Goal: Task Accomplishment & Management: Manage account settings

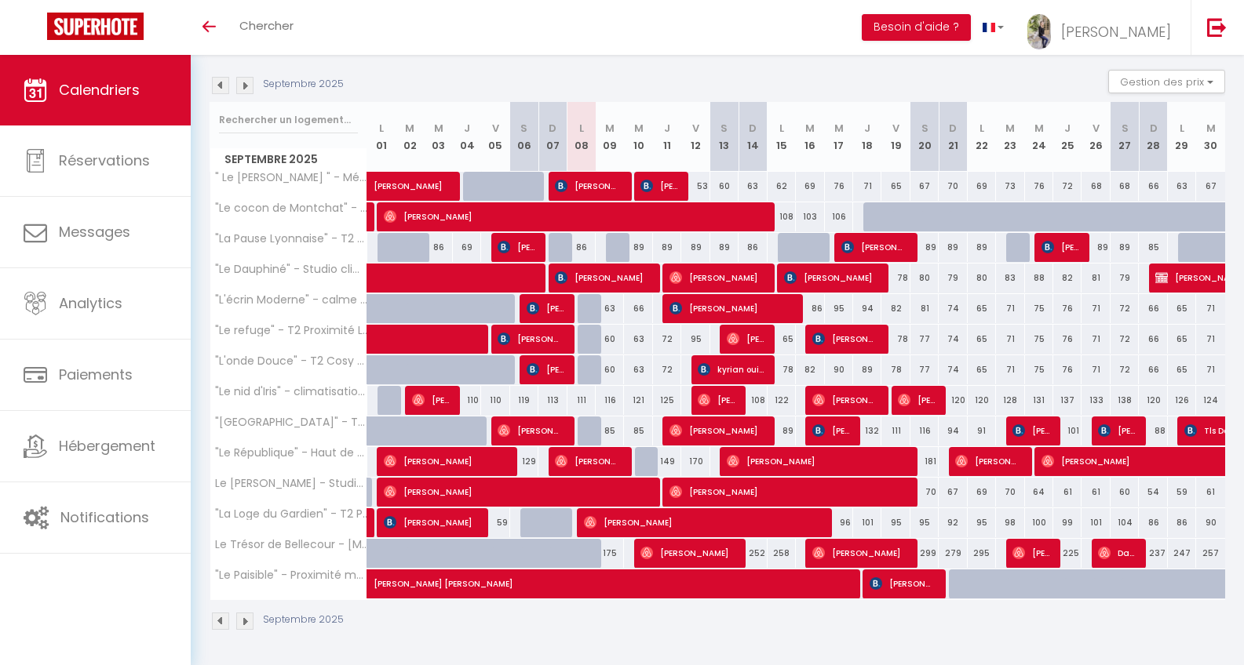
scroll to position [154, 0]
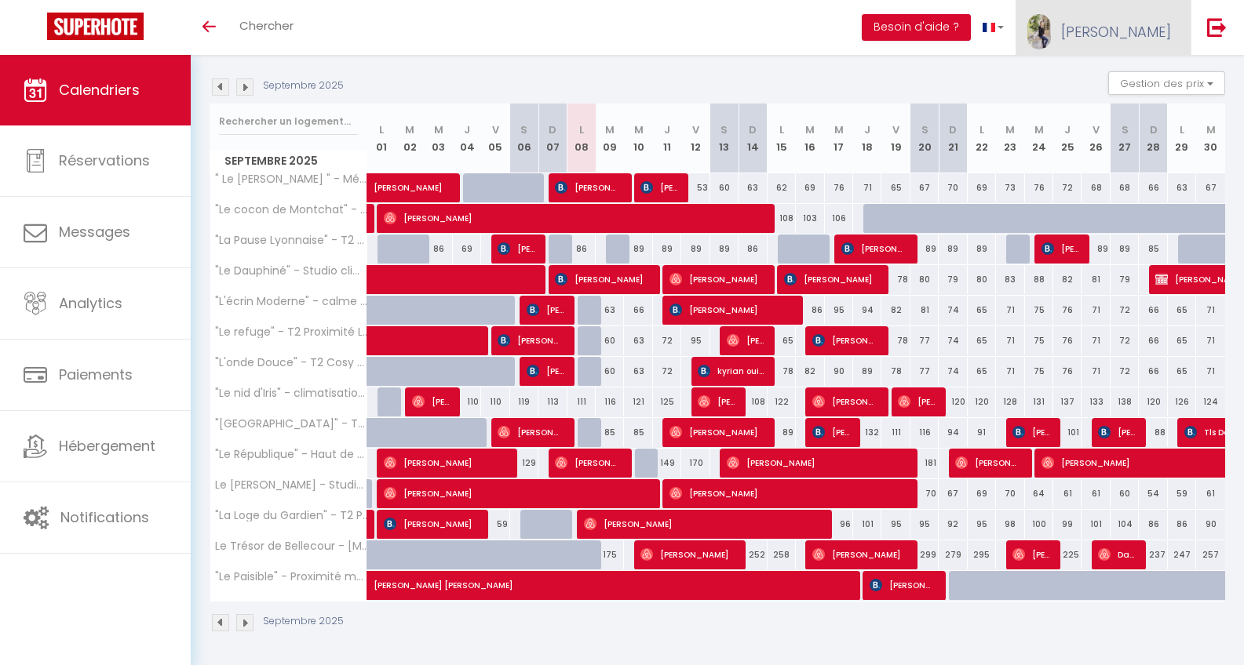
click at [733, 19] on link "[PERSON_NAME]" at bounding box center [1102, 27] width 175 height 55
click at [733, 79] on link "Paramètres" at bounding box center [1127, 78] width 116 height 27
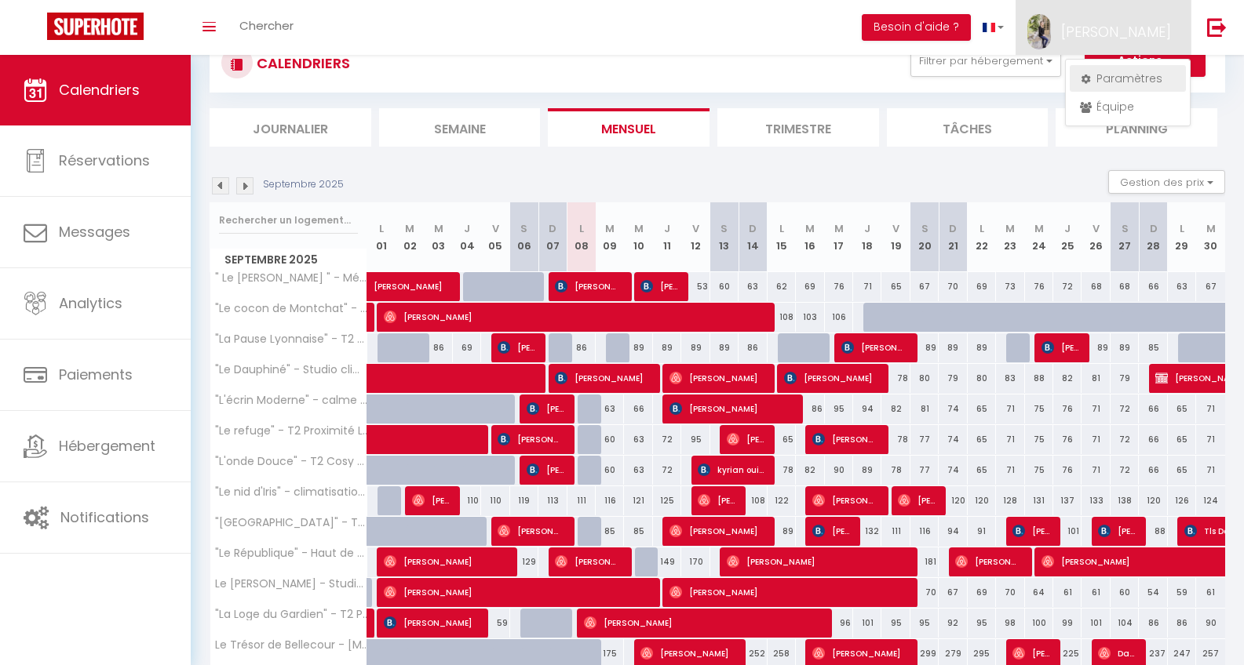
select select "28"
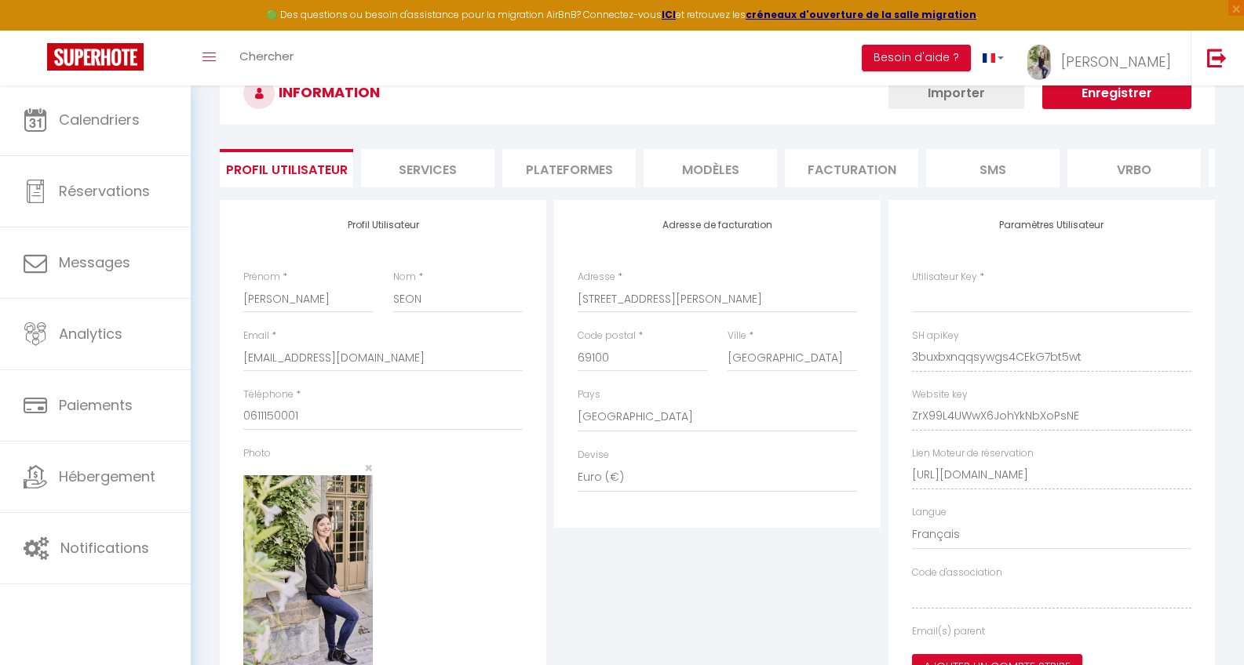
type input "3buxbxnqqsywgs4CEkG7bt5wt"
type input "ZrX99L4UWwX6JohYkNbXoPsNE"
type input "[URL][DOMAIN_NAME]"
select select "fr"
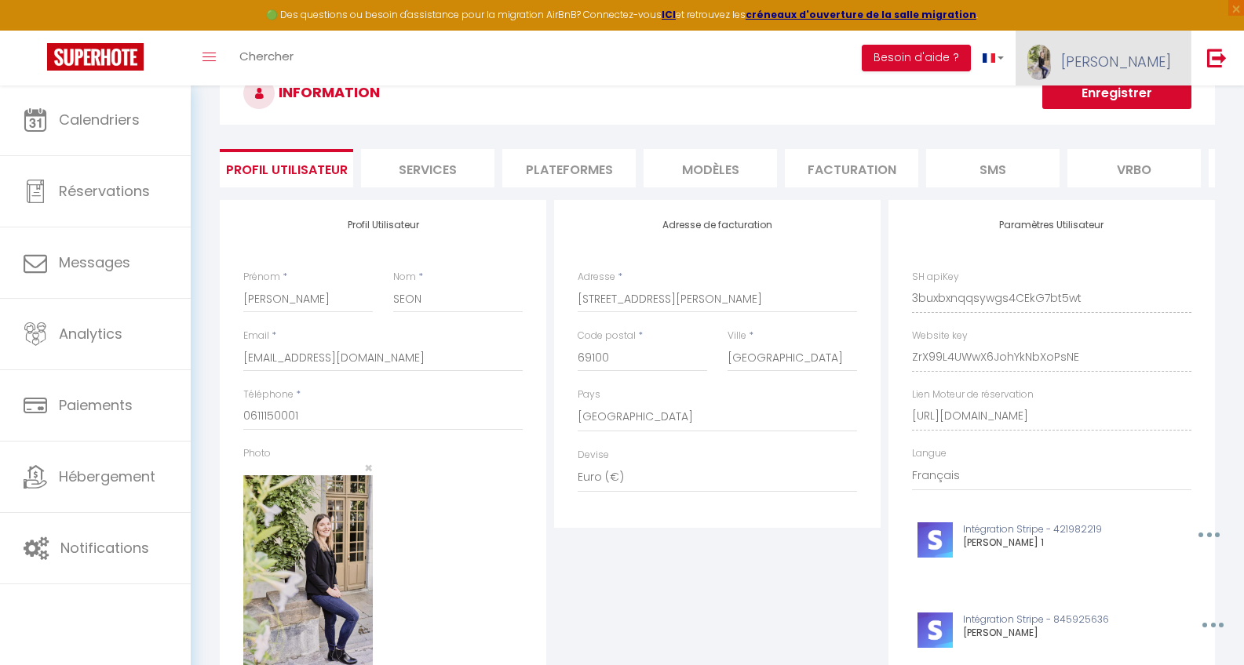
click at [733, 52] on span "[PERSON_NAME]" at bounding box center [1116, 62] width 110 height 20
click at [733, 144] on link "Équipe" at bounding box center [1127, 137] width 116 height 27
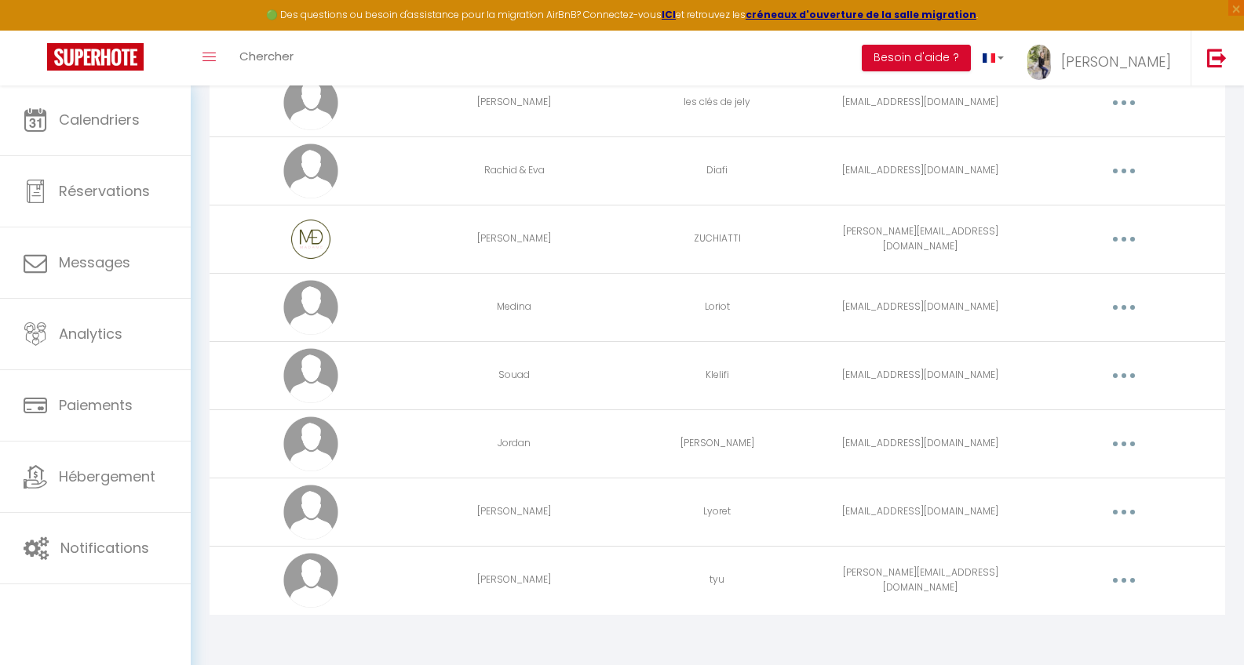
scroll to position [475, 0]
click at [733, 462] on button "button" at bounding box center [1124, 581] width 44 height 25
click at [733, 462] on link "Editer" at bounding box center [1083, 617] width 116 height 27
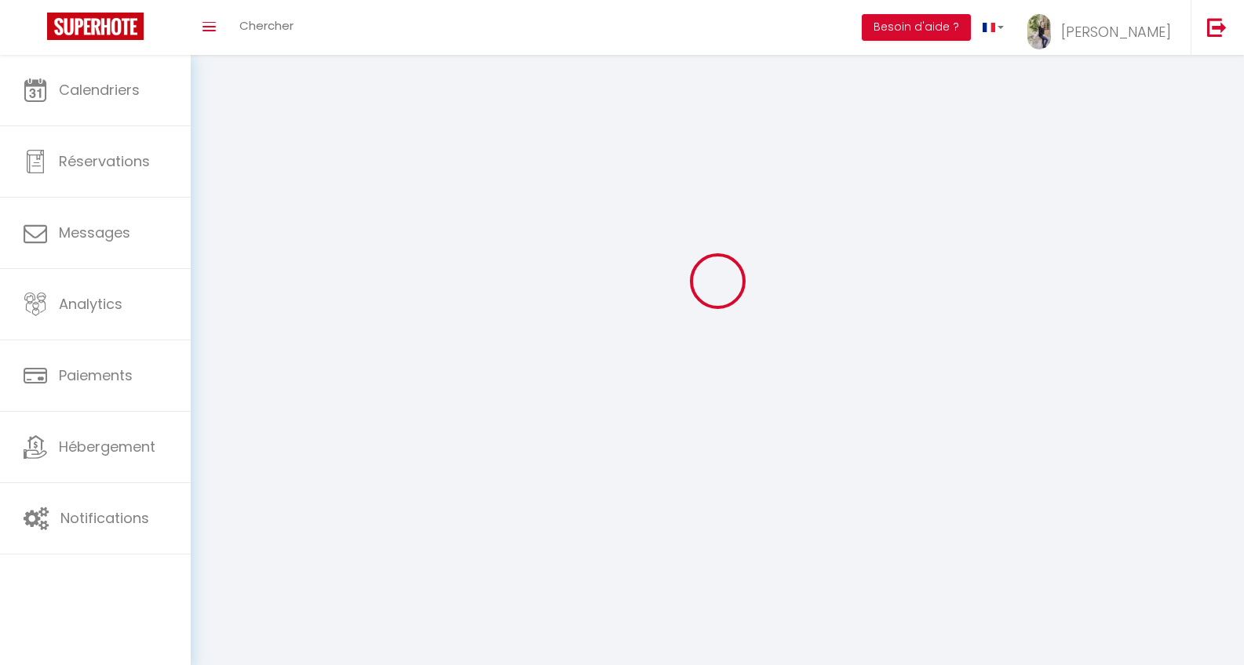
scroll to position [55, 0]
type input "[PERSON_NAME]"
type input "tyu"
type input "[PERSON_NAME][EMAIL_ADDRESS][DOMAIN_NAME]"
type textarea "[URL][DOMAIN_NAME]"
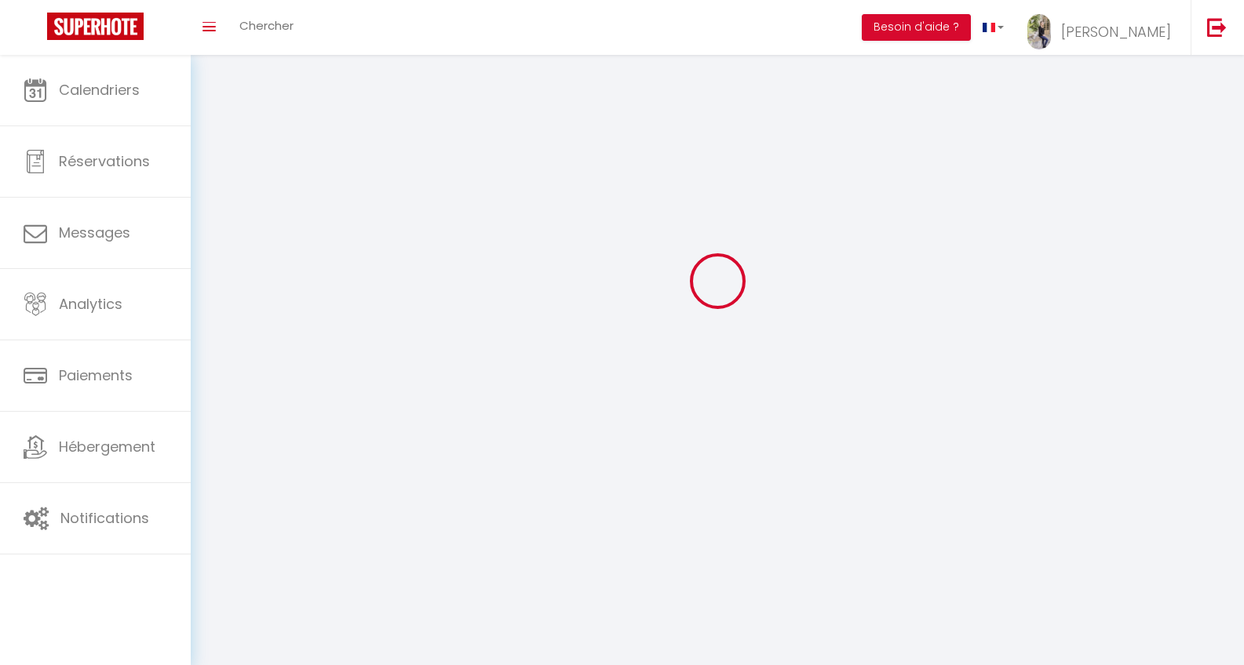
checkbox input "false"
checkbox input "true"
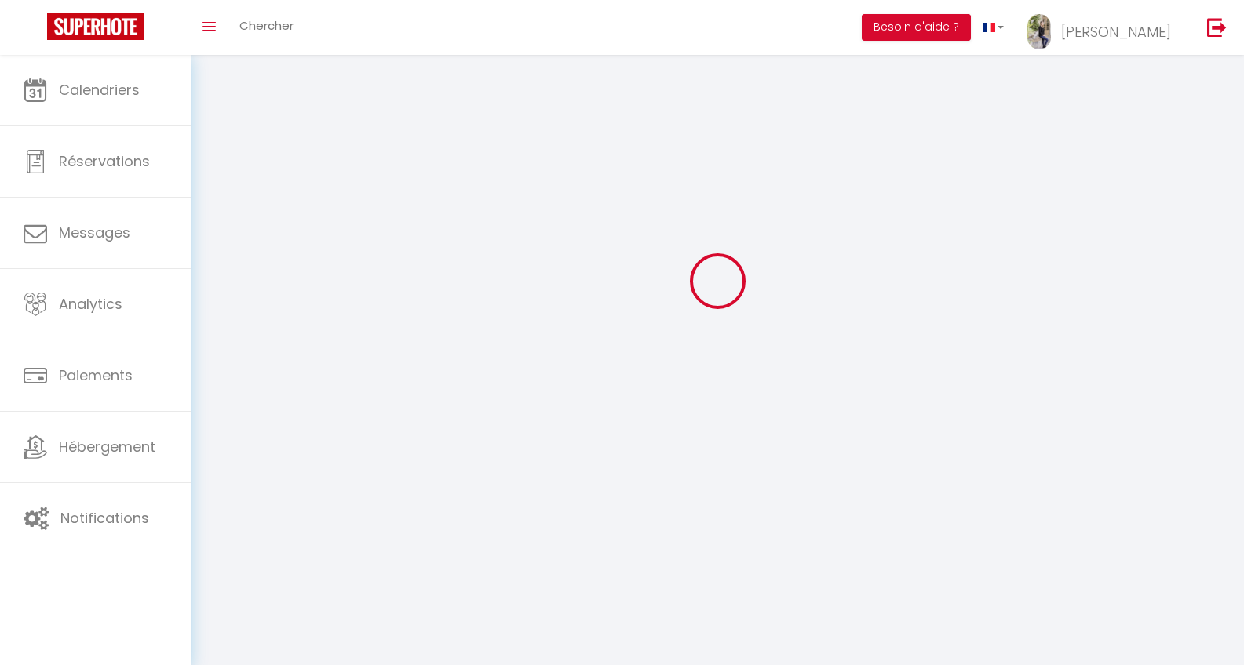
checkbox input "true"
checkbox input "false"
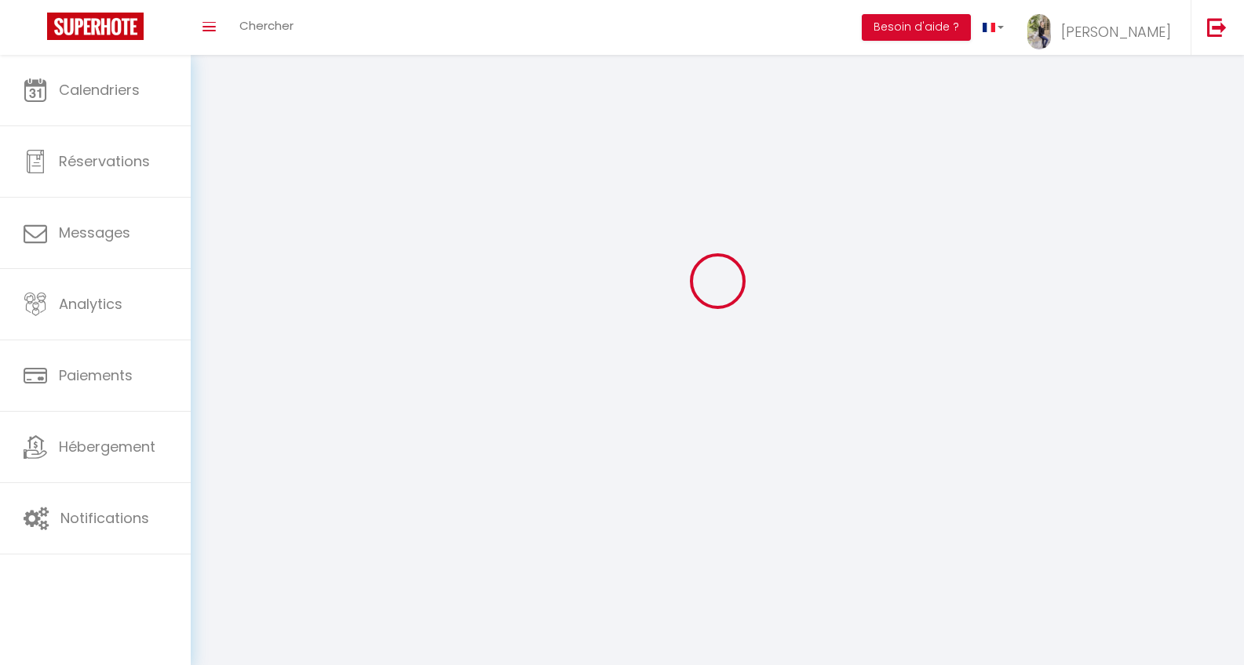
checkbox input "false"
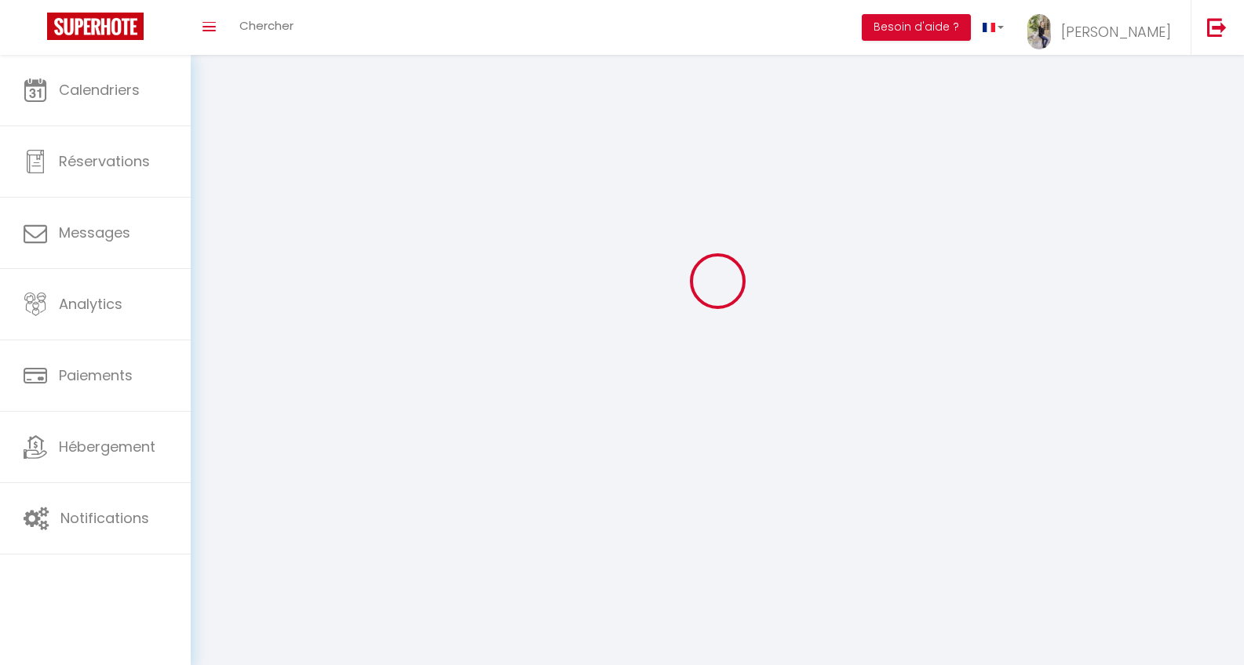
select select
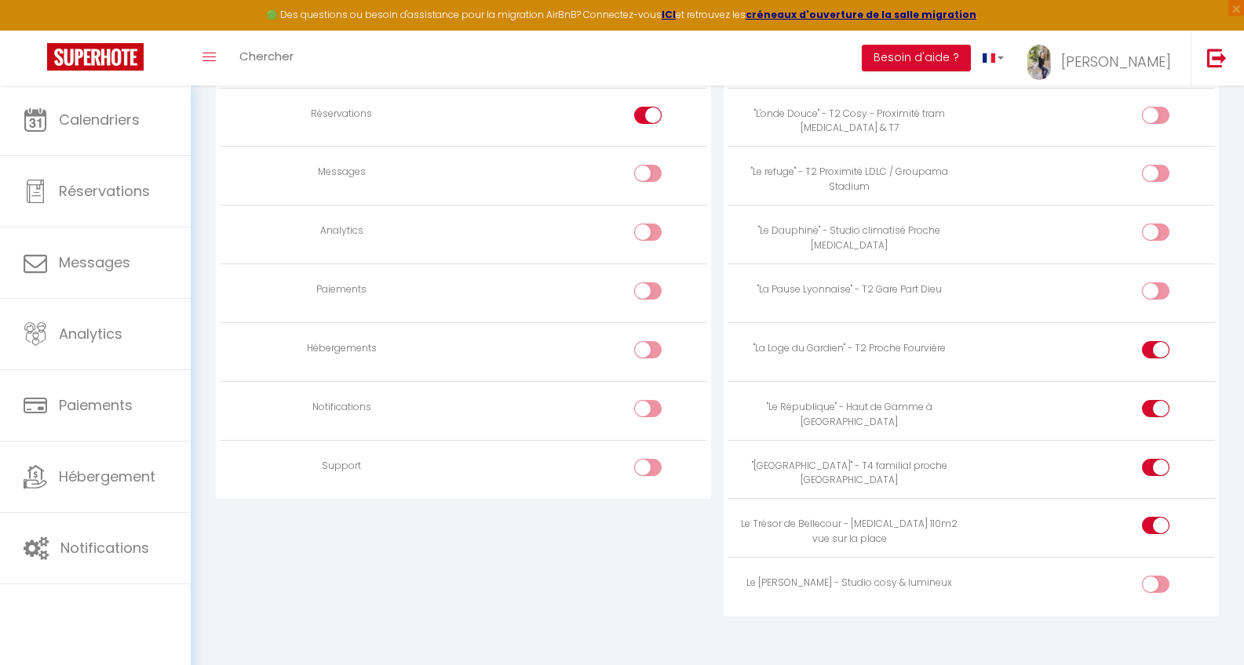
scroll to position [1286, 0]
click at [733, 462] on input "checkbox" at bounding box center [1168, 589] width 27 height 24
checkbox input "true"
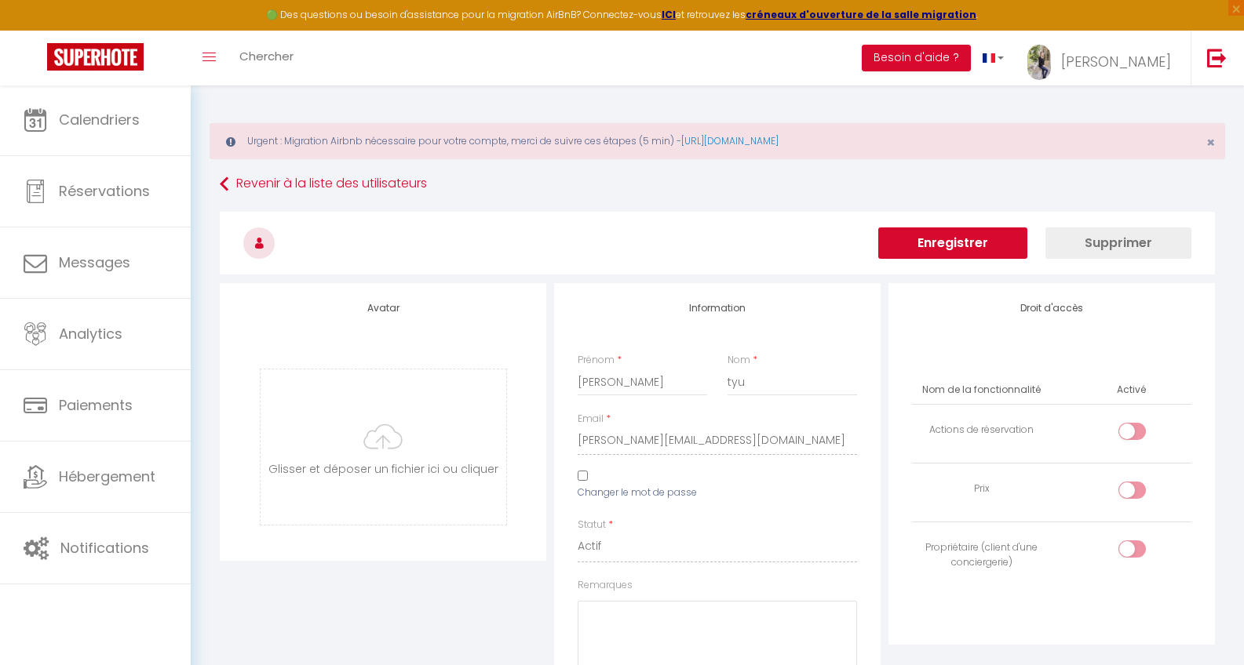
scroll to position [0, 0]
click at [733, 245] on button "Enregistrer" at bounding box center [952, 243] width 149 height 31
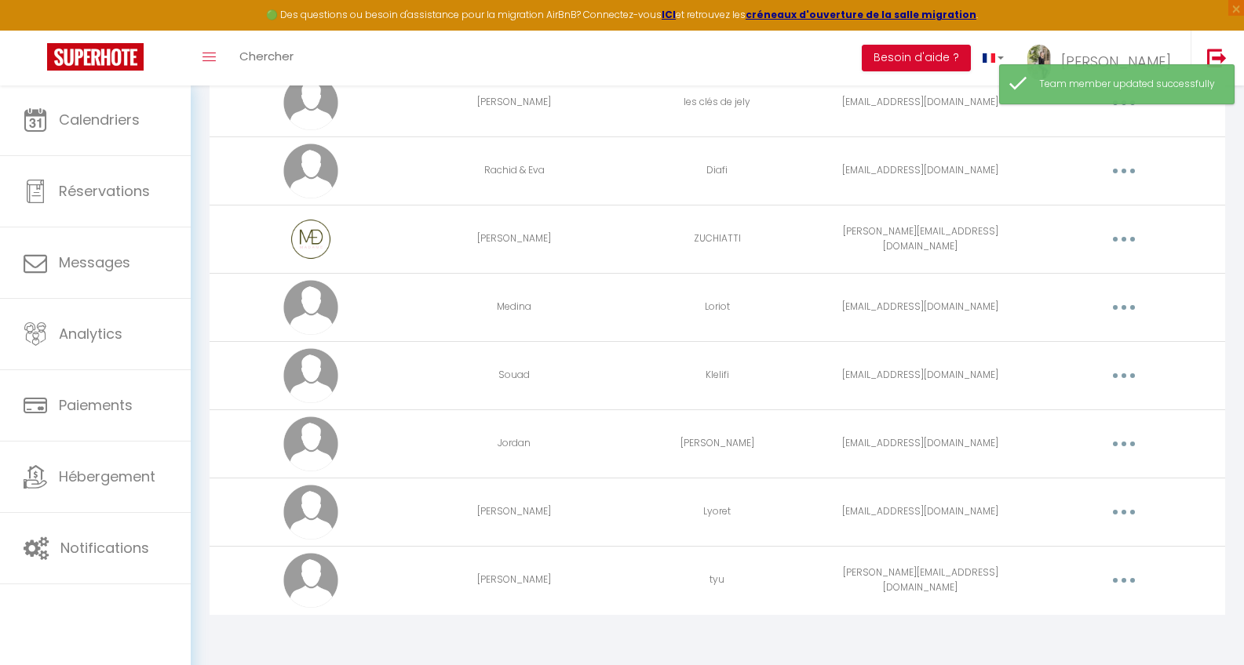
scroll to position [475, 0]
